Goal: Task Accomplishment & Management: Use online tool/utility

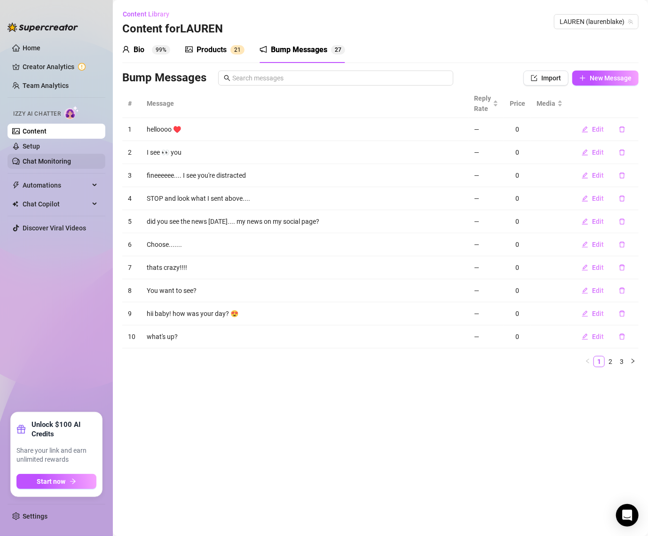
click at [43, 157] on link "Chat Monitoring" at bounding box center [47, 161] width 48 height 8
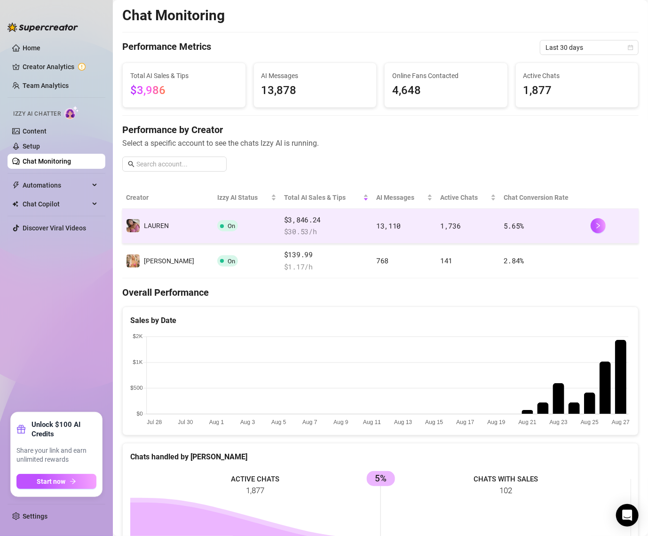
click at [177, 226] on td "️‍LAUREN" at bounding box center [167, 226] width 91 height 35
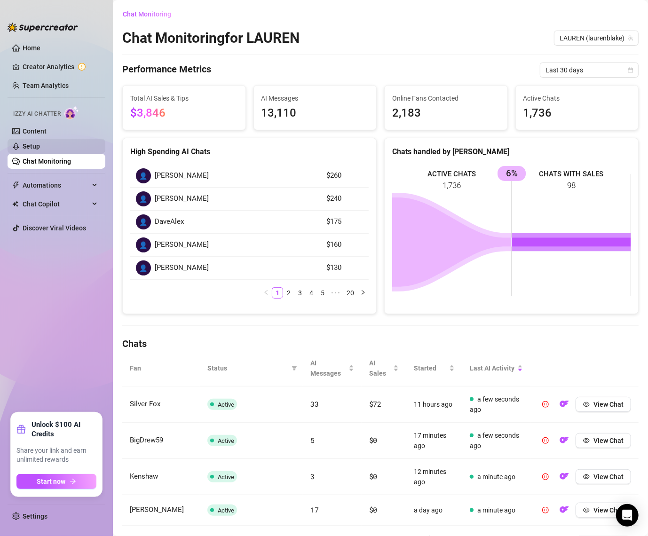
click at [40, 147] on link "Setup" at bounding box center [31, 146] width 17 height 8
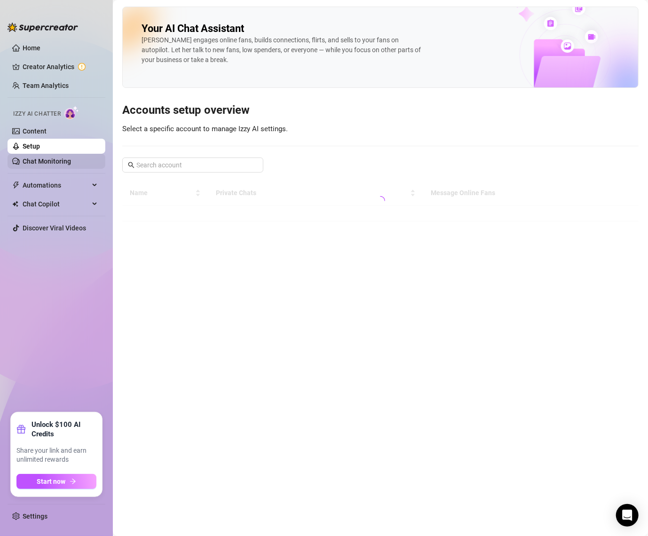
click at [41, 159] on link "Chat Monitoring" at bounding box center [47, 161] width 48 height 8
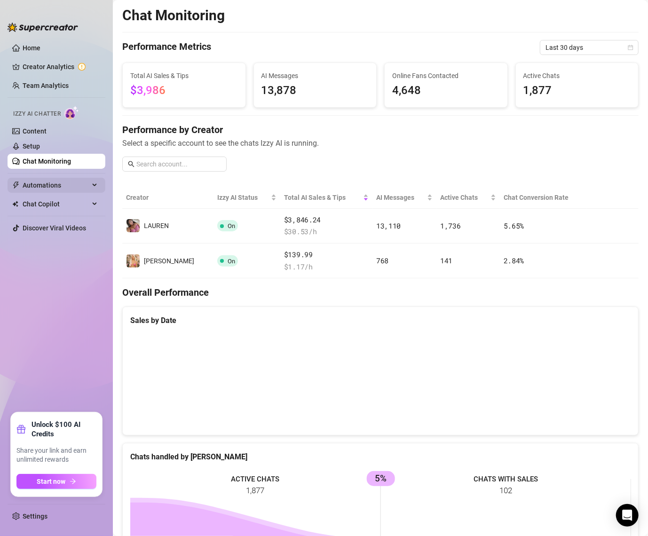
click at [44, 192] on span "Automations" at bounding box center [56, 185] width 67 height 15
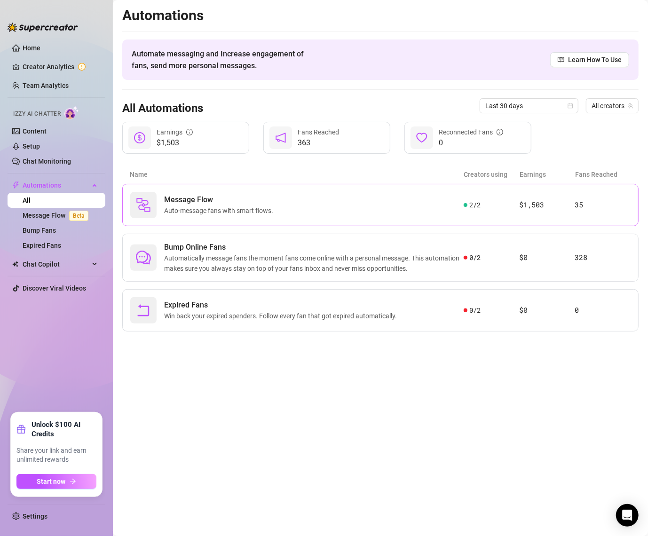
click at [220, 207] on span "Auto-message fans with smart flows." at bounding box center [220, 210] width 113 height 10
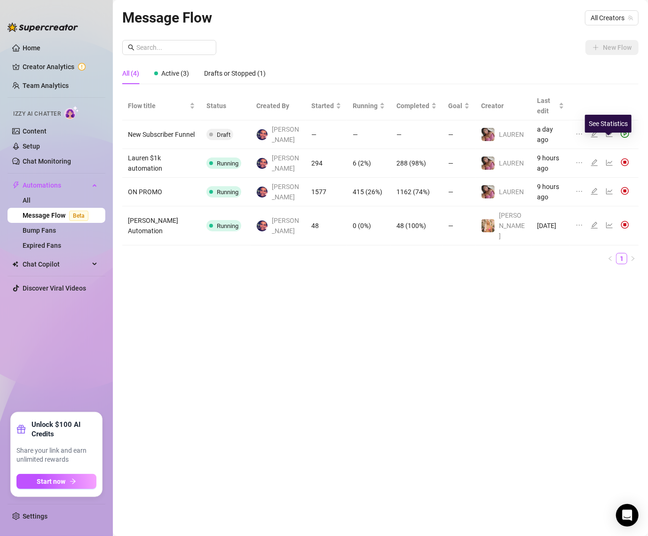
click at [607, 159] on icon "line-chart" at bounding box center [609, 163] width 8 height 8
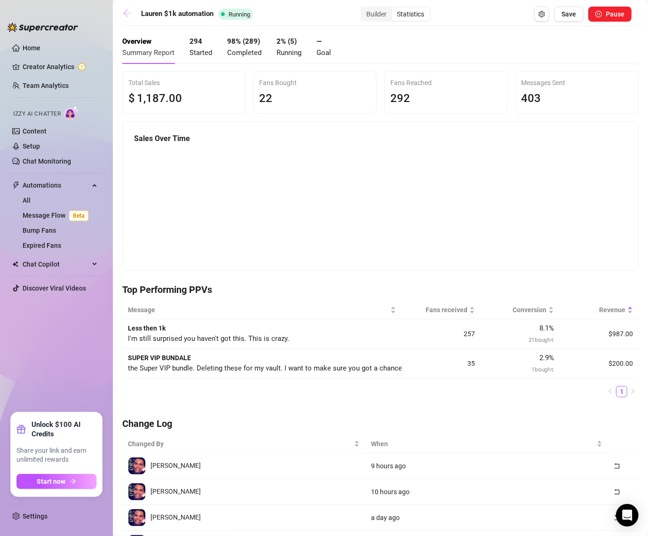
click at [127, 11] on icon "arrow-left" at bounding box center [126, 12] width 9 height 9
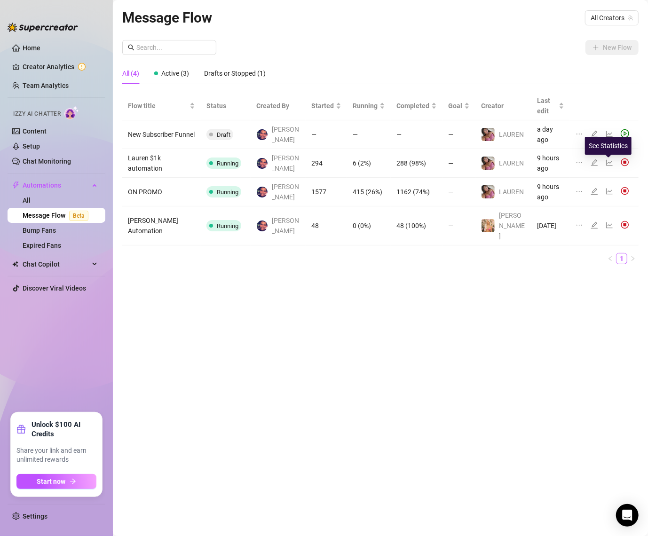
click at [609, 188] on icon "line-chart" at bounding box center [609, 191] width 7 height 6
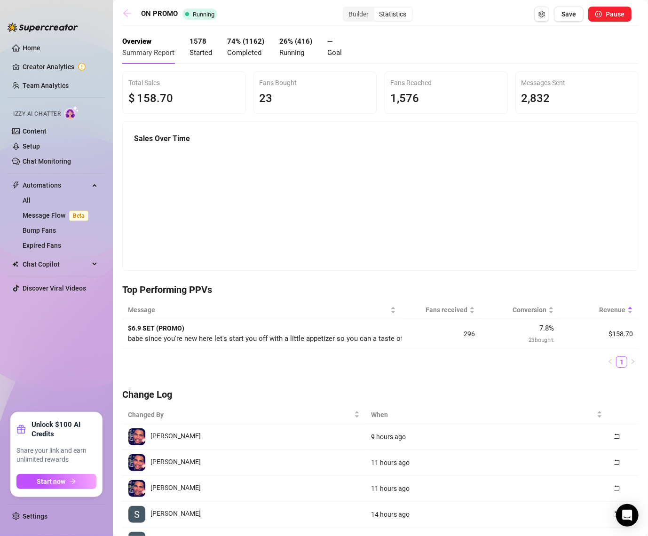
click at [124, 15] on icon "arrow-left" at bounding box center [126, 12] width 9 height 9
